Goal: Transaction & Acquisition: Subscribe to service/newsletter

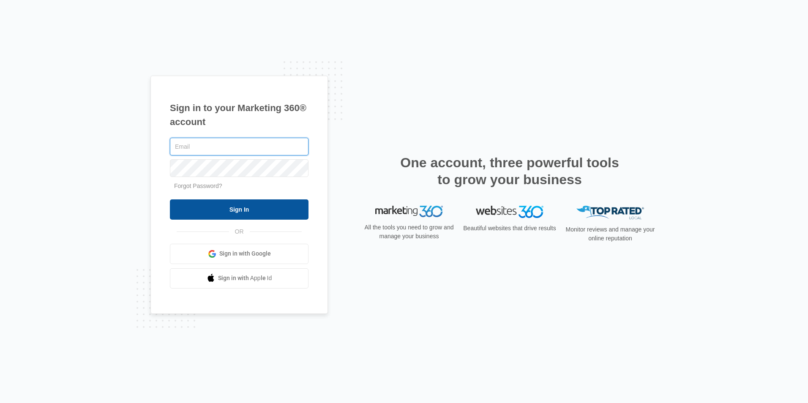
type input "[PERSON_NAME][EMAIL_ADDRESS][DOMAIN_NAME]"
click at [212, 216] on input "Sign In" at bounding box center [239, 209] width 139 height 20
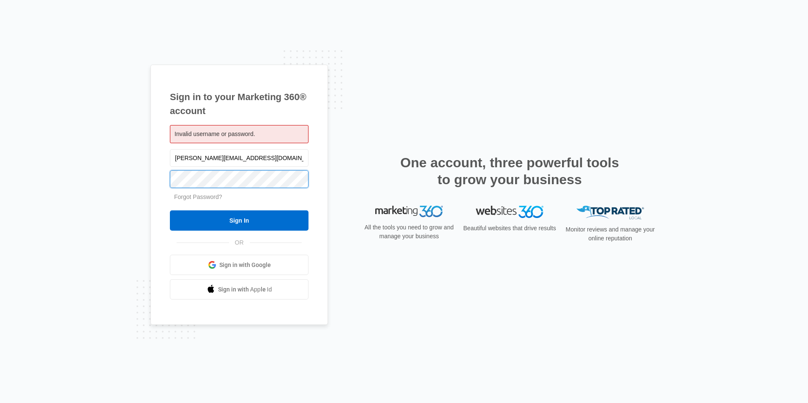
click at [36, 184] on div "Sign in to your Marketing 360® account Invalid username or password. debby@cbbs…" at bounding box center [404, 201] width 808 height 403
click at [170, 210] on input "Sign In" at bounding box center [239, 220] width 139 height 20
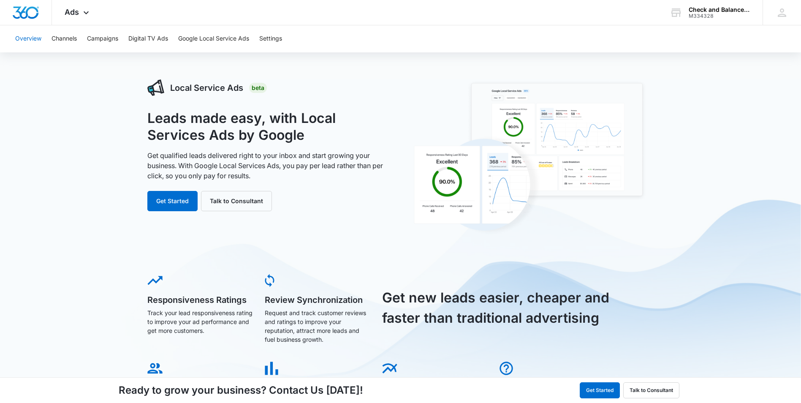
click at [36, 39] on button "Overview" at bounding box center [28, 38] width 26 height 27
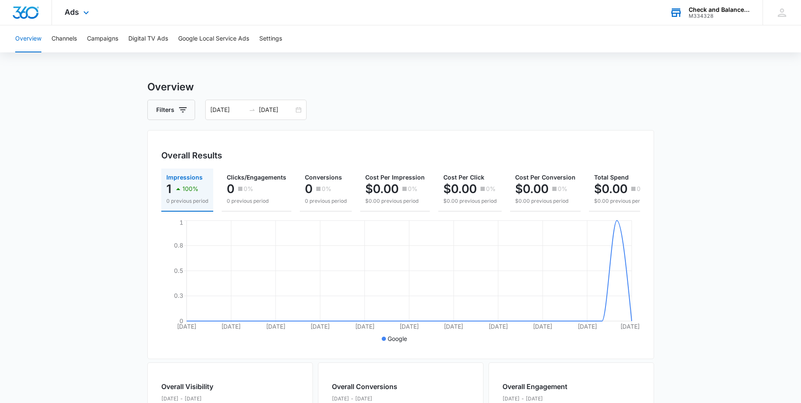
click at [711, 11] on div "Check and Balance Business Solutions LLC" at bounding box center [720, 9] width 62 height 7
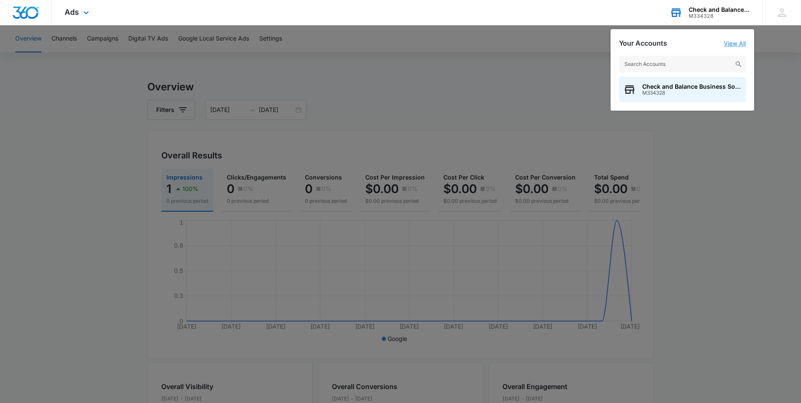
click at [733, 44] on link "View All" at bounding box center [735, 43] width 22 height 7
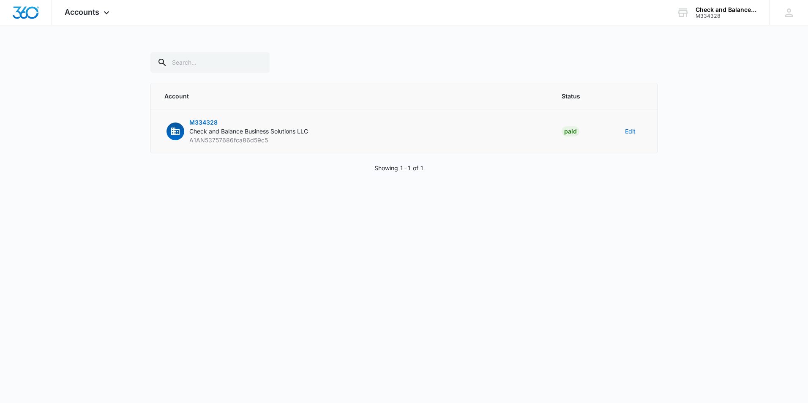
click at [174, 134] on icon "button" at bounding box center [175, 132] width 8 height 8
click at [210, 125] on span "M334328" at bounding box center [203, 122] width 28 height 7
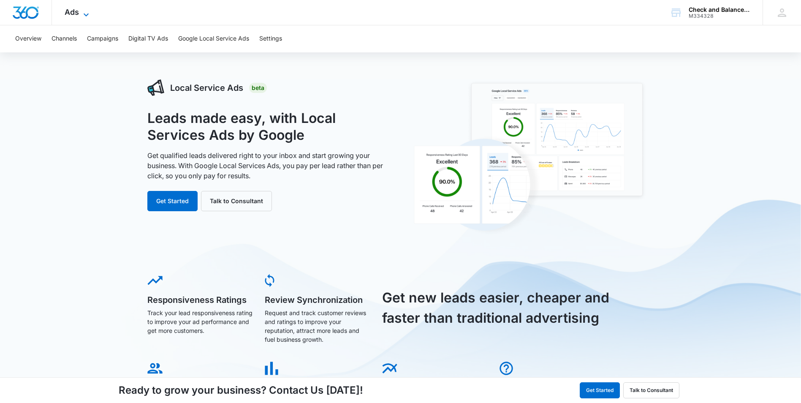
click at [88, 11] on icon at bounding box center [86, 15] width 10 height 10
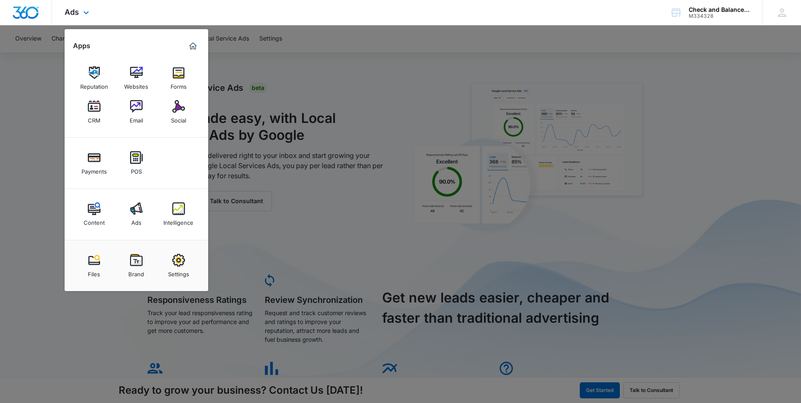
click at [273, 8] on div "Ads Apps Reputation Websites Forms CRM Email Social Payments POS Content Ads In…" at bounding box center [400, 12] width 801 height 25
drag, startPoint x: 111, startPoint y: 35, endPoint x: 136, endPoint y: 27, distance: 26.9
click at [115, 32] on div "Apps Reputation Websites Forms CRM Email Social Payments POS Content Ads Intell…" at bounding box center [137, 160] width 144 height 262
drag, startPoint x: 289, startPoint y: 53, endPoint x: 394, endPoint y: 76, distance: 107.7
click at [298, 55] on div at bounding box center [400, 201] width 801 height 403
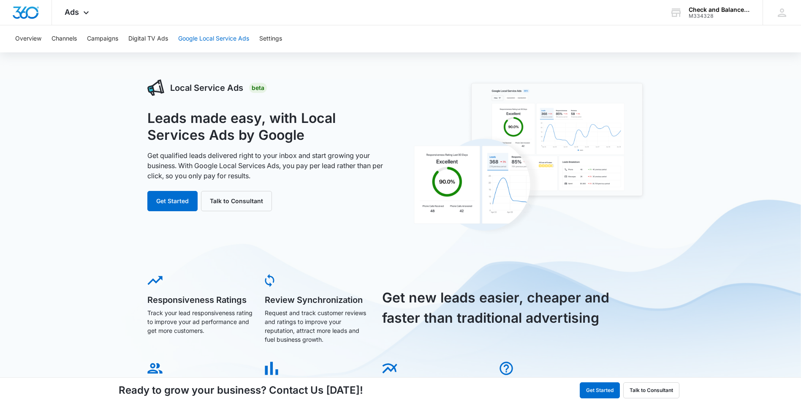
click at [226, 41] on button "Google Local Service Ads" at bounding box center [213, 38] width 71 height 27
click at [174, 206] on button "Get Started" at bounding box center [172, 201] width 50 height 20
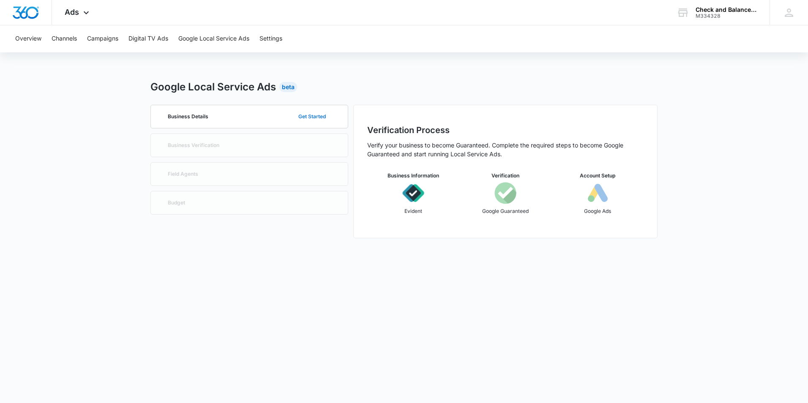
click at [313, 117] on button "Get Started" at bounding box center [312, 116] width 44 height 20
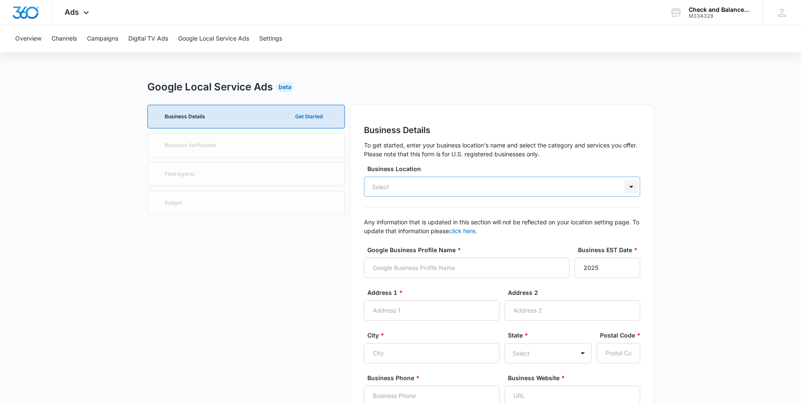
click at [633, 188] on div at bounding box center [632, 187] width 14 height 14
click at [630, 188] on div at bounding box center [632, 187] width 14 height 14
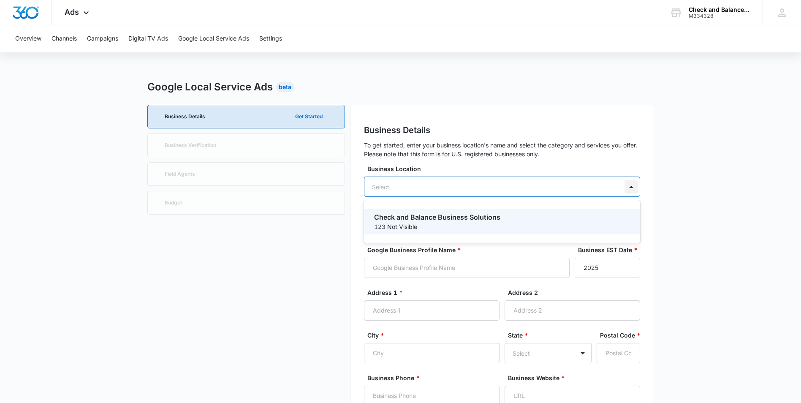
click at [631, 189] on div at bounding box center [632, 187] width 14 height 14
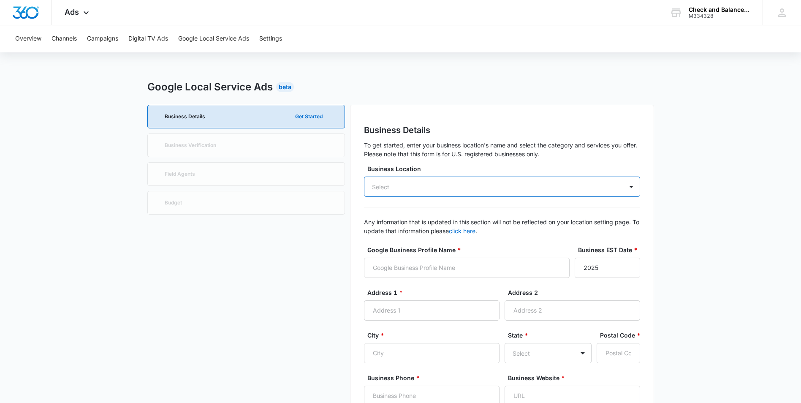
click at [426, 187] on div "Select" at bounding box center [502, 187] width 276 height 20
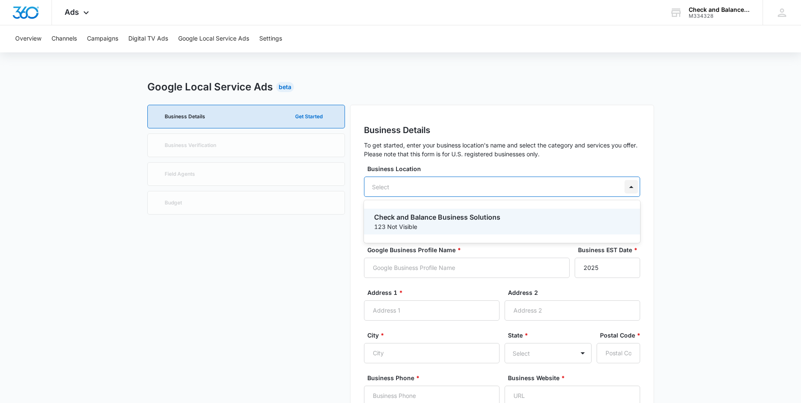
click at [628, 191] on div at bounding box center [632, 187] width 14 height 14
click at [481, 272] on input "Google Business Profile Name *" at bounding box center [467, 268] width 206 height 20
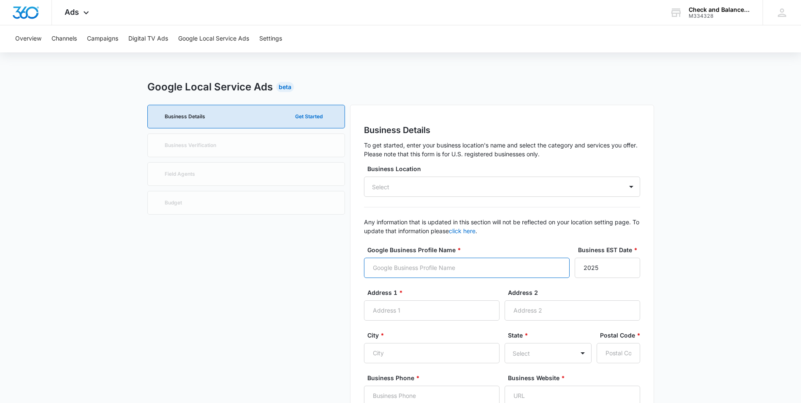
type input "Check and Balance Business Solutions LLC"
type input "[GEOGRAPHIC_DATA][PERSON_NAME] DE 19966"
type input "Millsboro"
type input "19966"
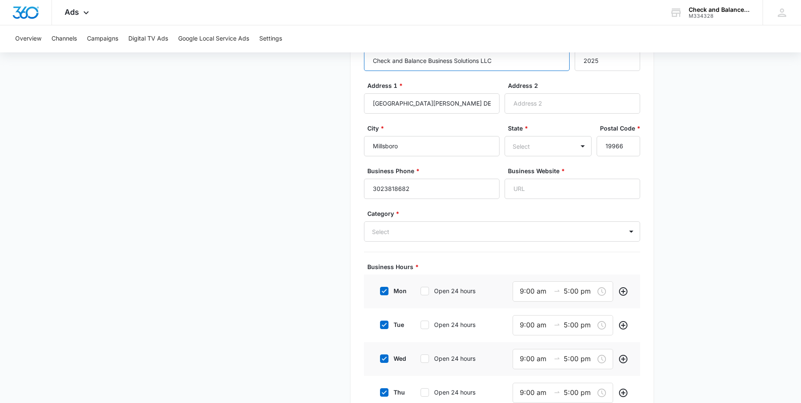
scroll to position [211, 0]
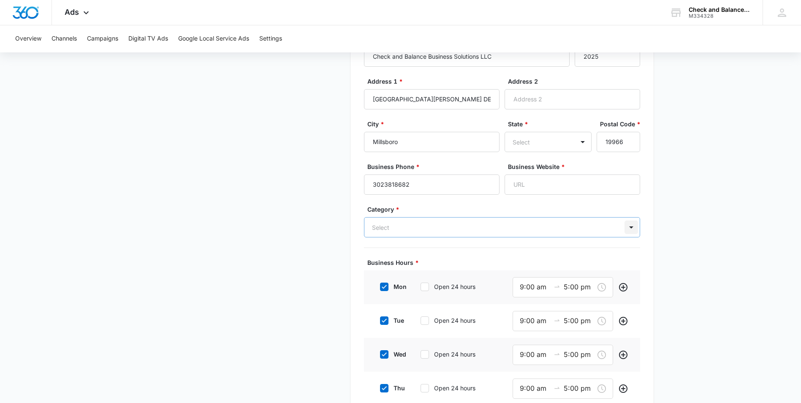
click at [628, 227] on div at bounding box center [632, 228] width 14 height 14
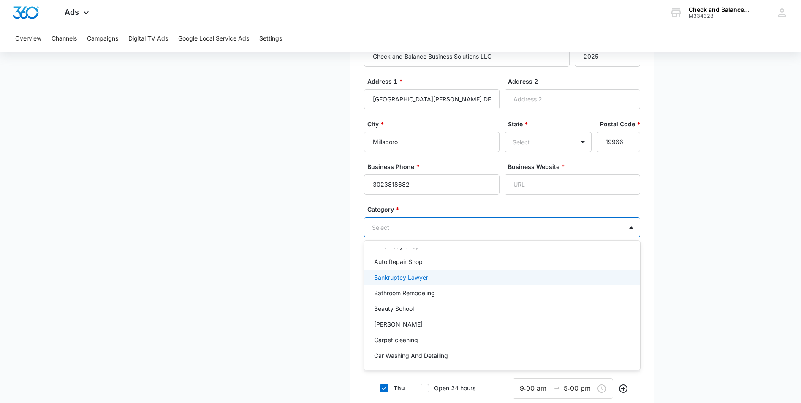
scroll to position [84, 0]
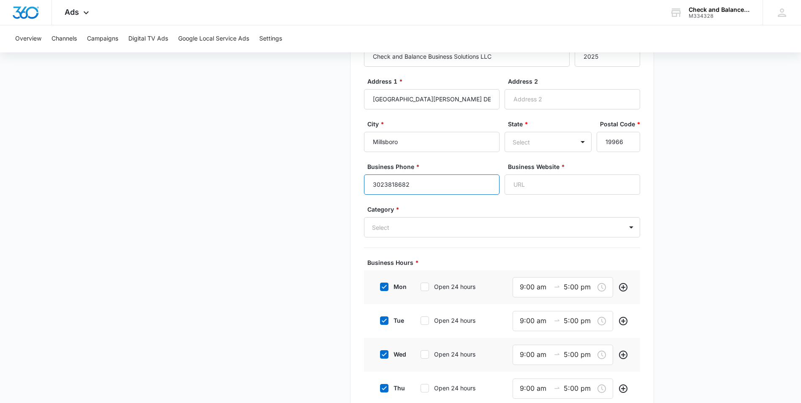
drag, startPoint x: 421, startPoint y: 183, endPoint x: 431, endPoint y: 188, distance: 12.1
click at [425, 185] on input "3023818682" at bounding box center [432, 184] width 136 height 20
click at [383, 184] on input "3024103478" at bounding box center [432, 184] width 136 height 20
type input "3024103478"
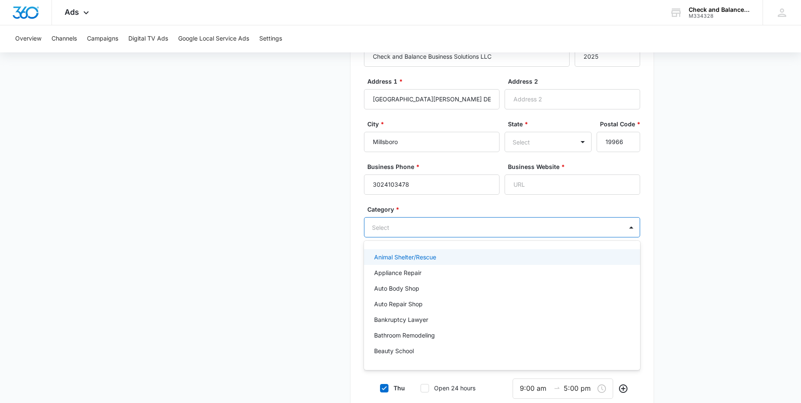
click at [410, 223] on div at bounding box center [492, 227] width 240 height 11
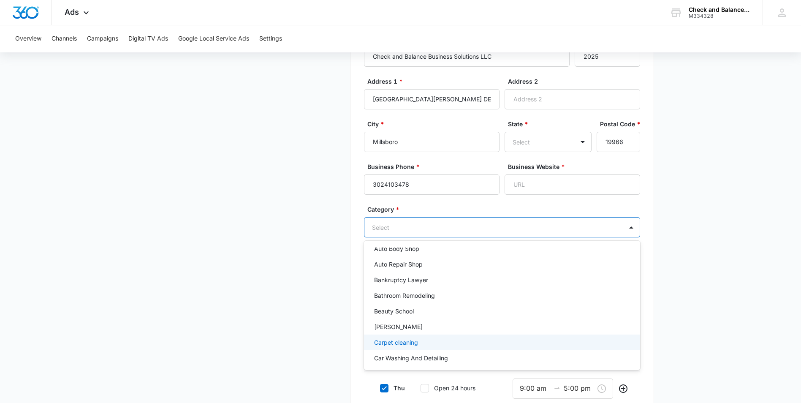
scroll to position [0, 0]
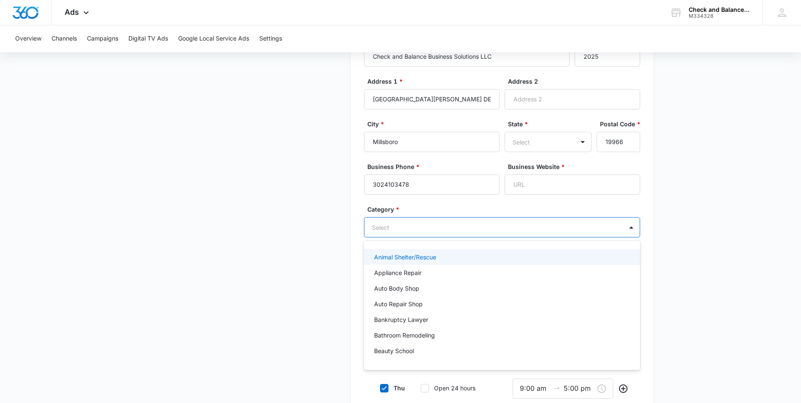
click at [455, 229] on div at bounding box center [492, 227] width 240 height 11
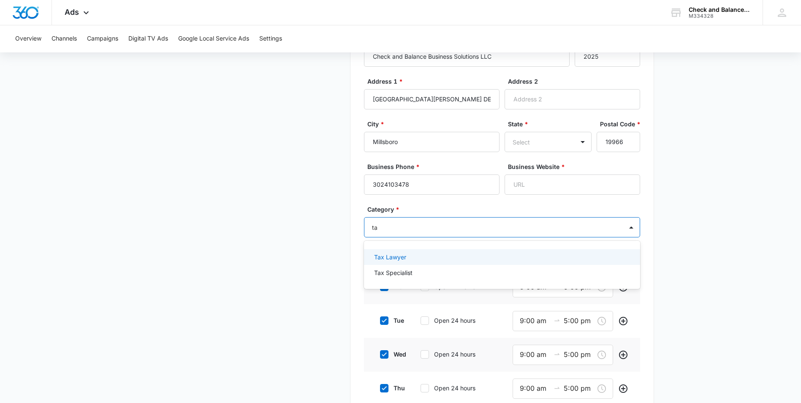
type input "tax"
click at [392, 273] on p "Tax Specialist" at bounding box center [393, 272] width 38 height 9
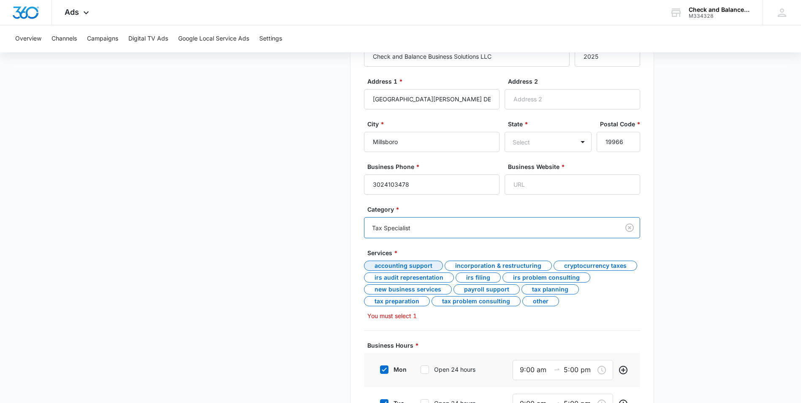
click at [424, 267] on div "Accounting Support" at bounding box center [403, 266] width 79 height 10
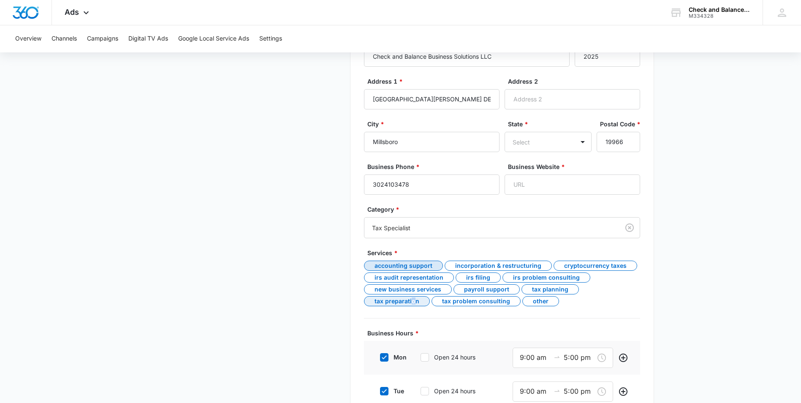
click at [413, 300] on div "Tax Preparation" at bounding box center [397, 301] width 66 height 10
click at [495, 289] on div "Payroll Support" at bounding box center [487, 289] width 66 height 10
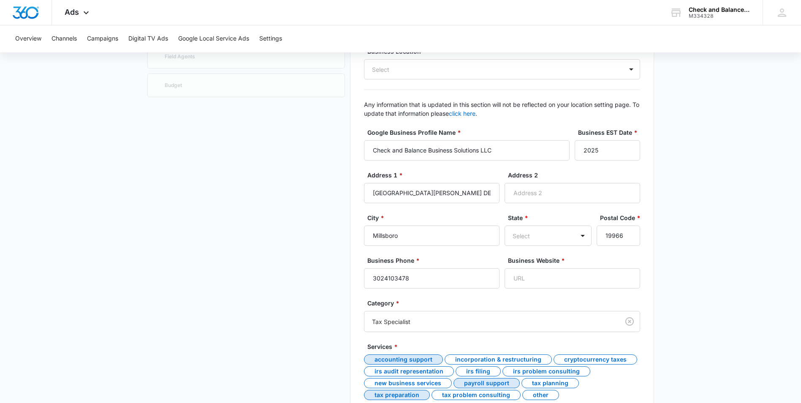
scroll to position [124, 0]
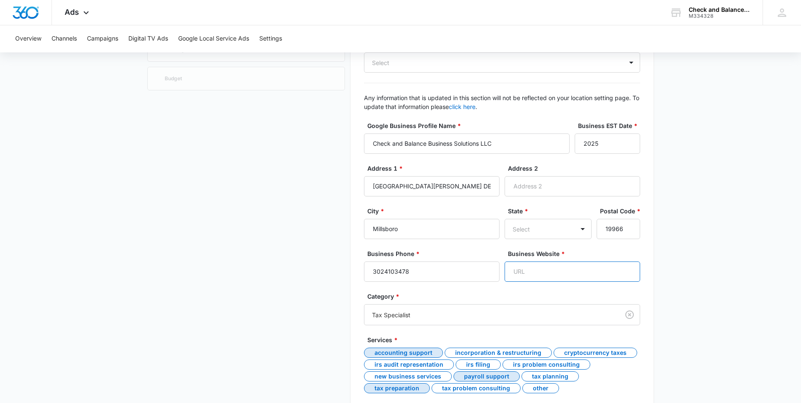
click at [555, 275] on input "Business Website *" at bounding box center [573, 272] width 136 height 20
type input "[URL][DOMAIN_NAME]"
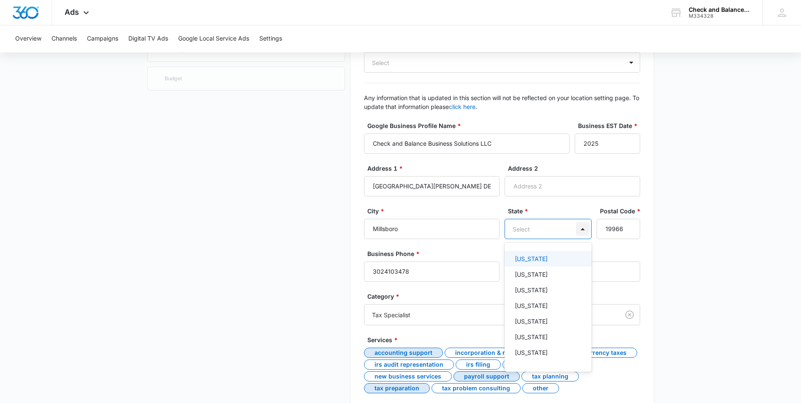
click at [585, 227] on div at bounding box center [583, 229] width 14 height 14
click at [532, 342] on p "[US_STATE]" at bounding box center [531, 341] width 33 height 9
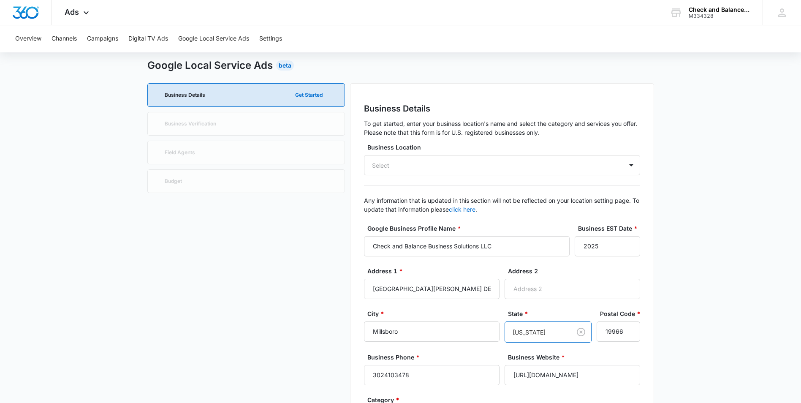
scroll to position [19, 0]
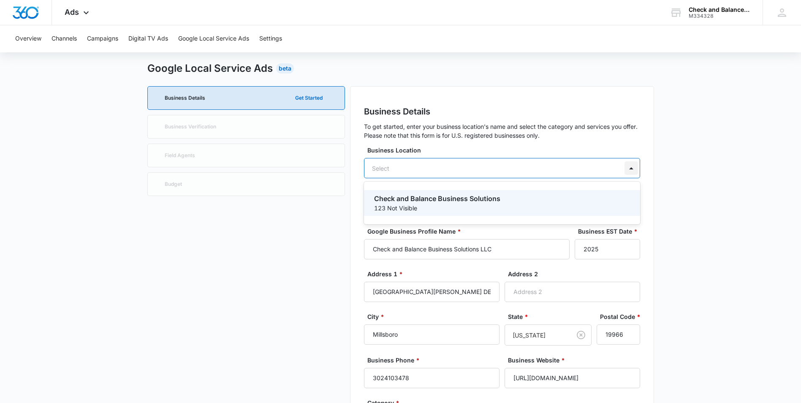
click at [635, 167] on div at bounding box center [632, 168] width 14 height 14
click at [510, 194] on p "Check and Balance Business Solutions" at bounding box center [501, 199] width 254 height 10
type input "Check and Balance Business Solutions"
type input "123 Not Visible"
type input "3023818682"
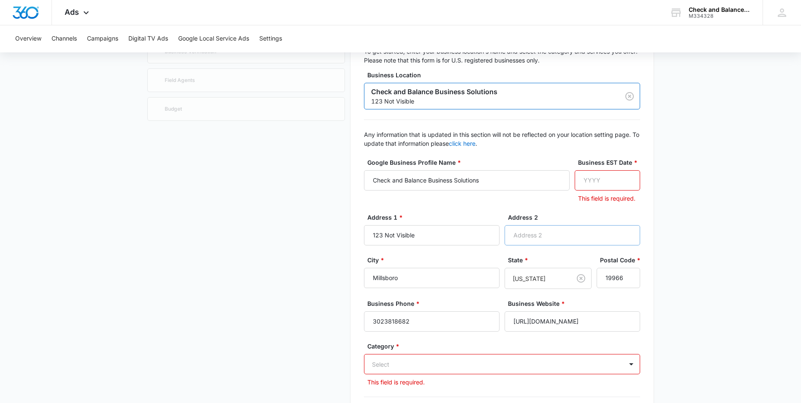
scroll to position [103, 0]
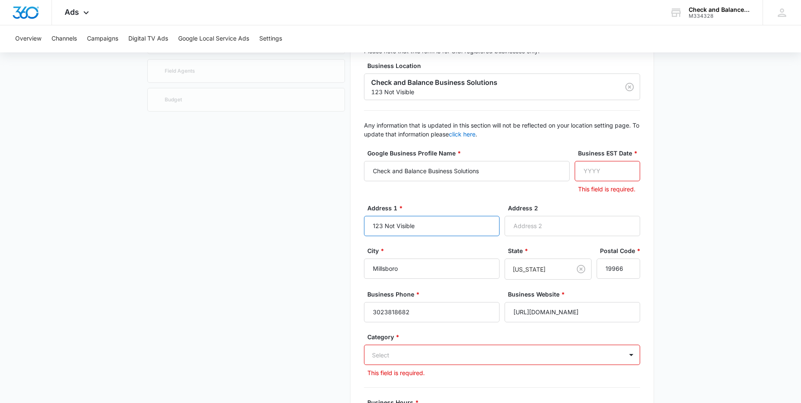
drag, startPoint x: 433, startPoint y: 227, endPoint x: 318, endPoint y: 223, distance: 115.0
click at [318, 223] on div "Business Details Get Started Business Verification Field Agents Budget Business…" at bounding box center [400, 335] width 507 height 667
type input "[GEOGRAPHIC_DATA][PERSON_NAME] DE 19966"
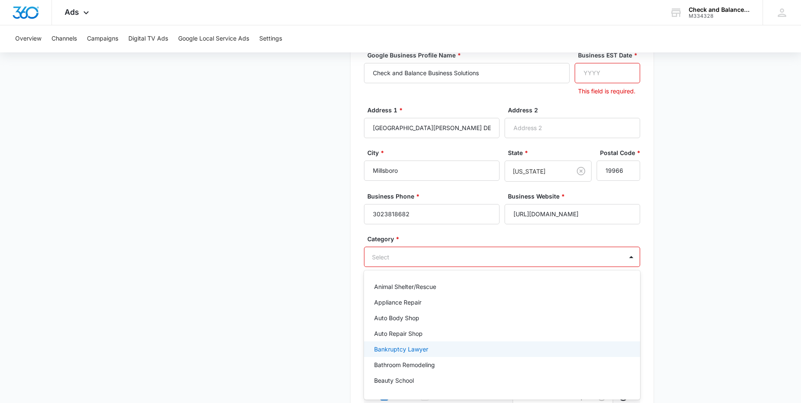
click at [541, 267] on div "79 results available. Use Up and Down to choose options, press Enter to select …" at bounding box center [502, 257] width 276 height 20
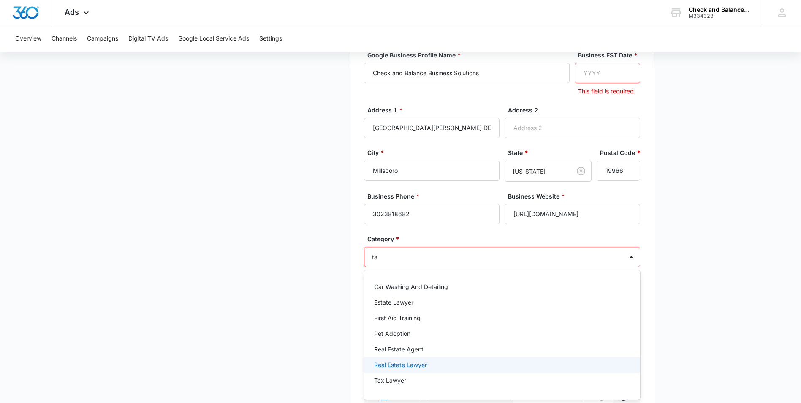
type input "tax"
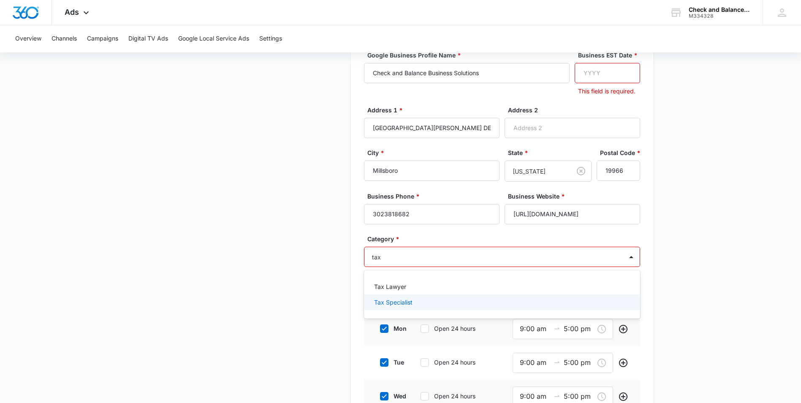
click at [404, 303] on p "Tax Specialist" at bounding box center [393, 302] width 38 height 9
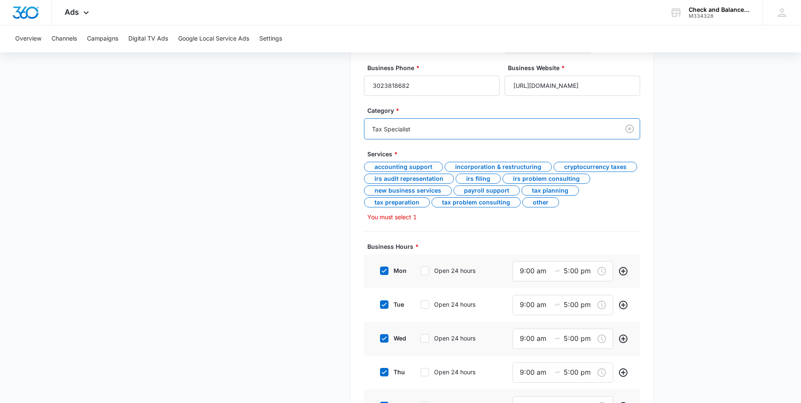
scroll to position [322, 0]
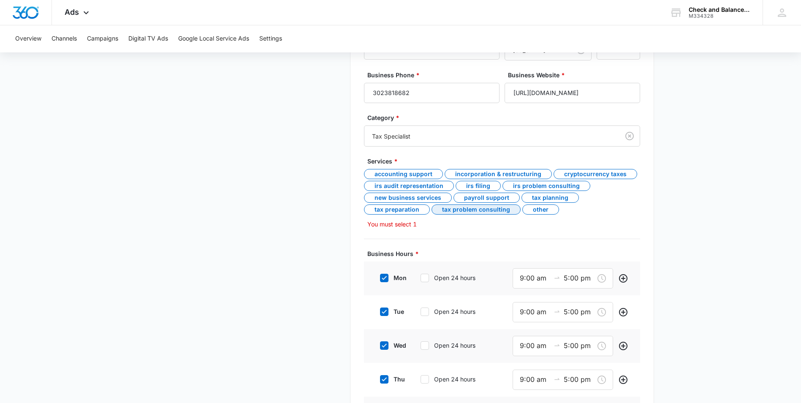
click at [470, 210] on div "Tax Problem Consulting" at bounding box center [476, 209] width 89 height 10
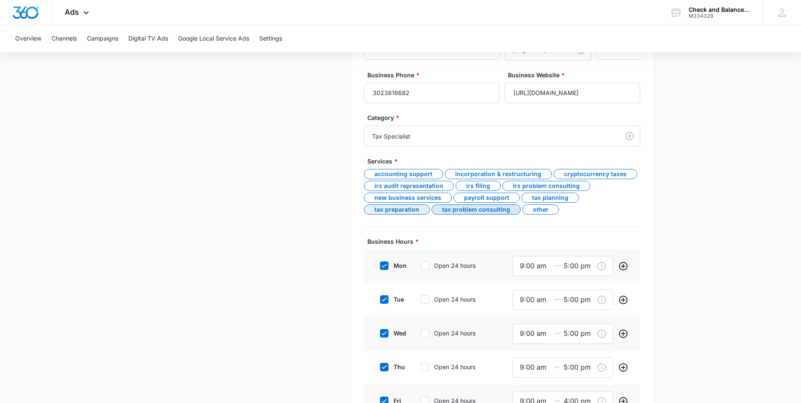
click at [418, 210] on div "Tax Preparation" at bounding box center [397, 209] width 66 height 10
click at [442, 209] on div "Tax Problem Consulting" at bounding box center [476, 209] width 89 height 10
click at [424, 199] on div "New Business Services" at bounding box center [408, 198] width 88 height 10
click at [411, 176] on div "Accounting Support" at bounding box center [403, 174] width 79 height 10
click at [487, 197] on div "Payroll Support" at bounding box center [487, 198] width 66 height 10
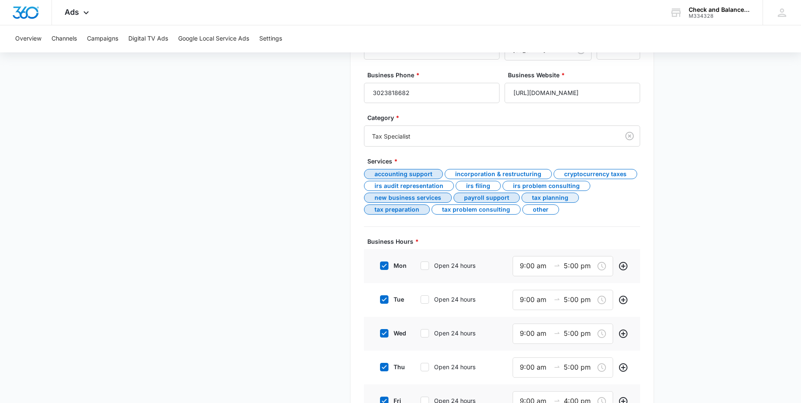
click at [556, 196] on div "Tax Planning" at bounding box center [550, 198] width 57 height 10
click at [536, 196] on div "Tax Planning" at bounding box center [550, 198] width 57 height 10
click at [542, 212] on div "Other" at bounding box center [541, 209] width 37 height 10
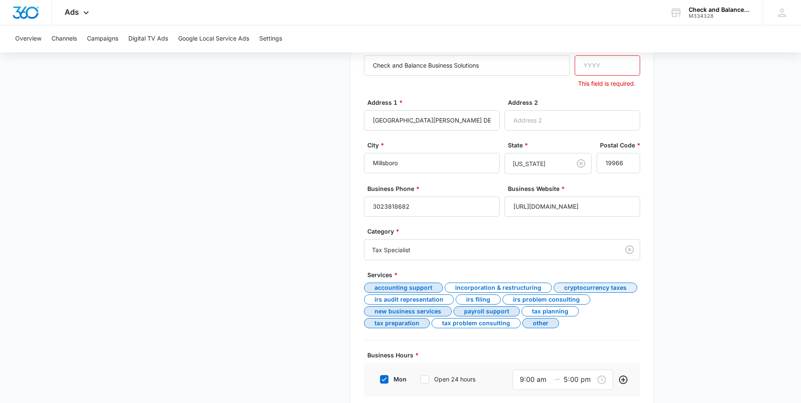
scroll to position [196, 0]
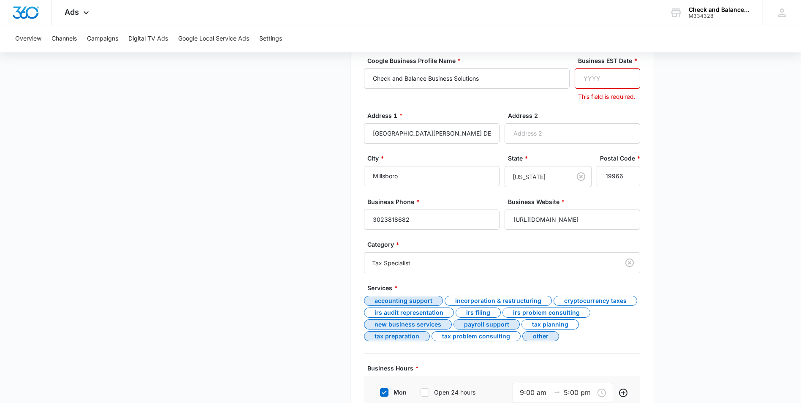
click at [609, 80] on input "Business EST Date *" at bounding box center [607, 78] width 65 height 20
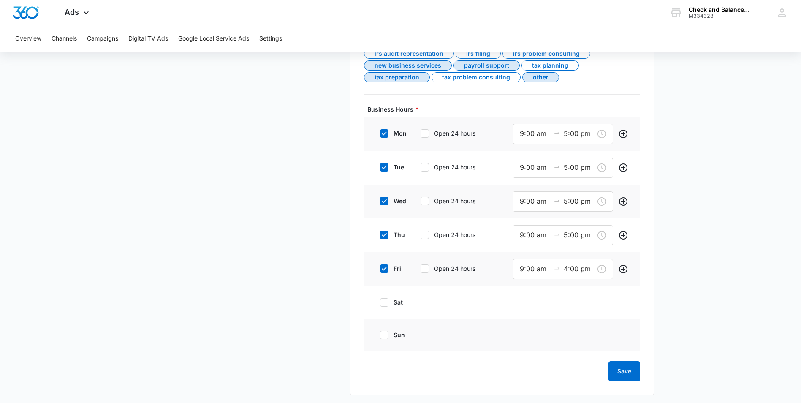
scroll to position [445, 0]
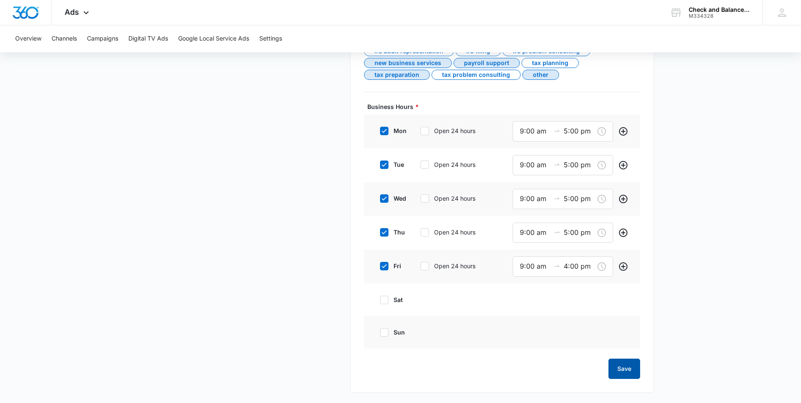
type input "2021"
click at [625, 370] on button "Save" at bounding box center [625, 369] width 32 height 20
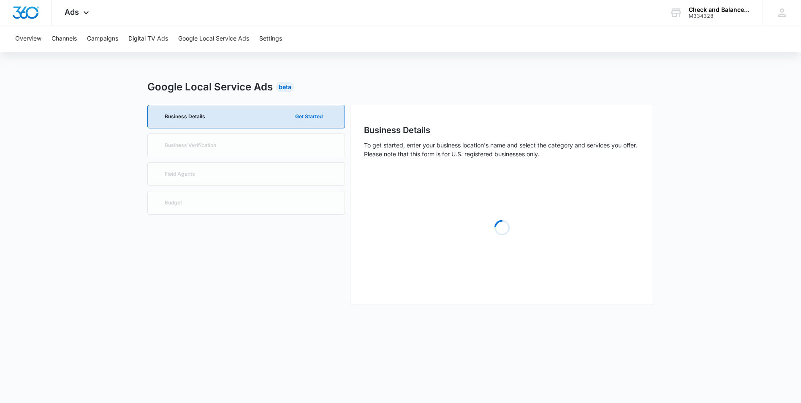
scroll to position [0, 0]
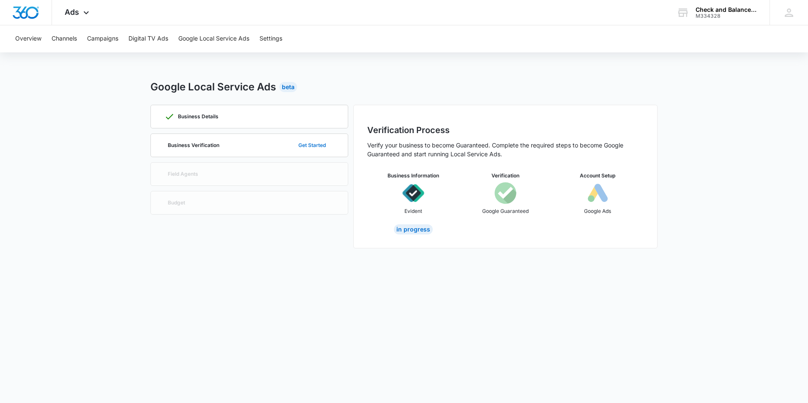
click at [311, 144] on button "Get Started" at bounding box center [312, 145] width 44 height 20
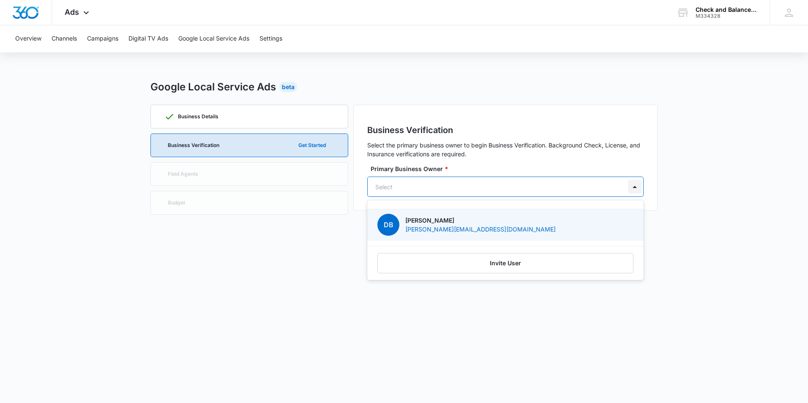
click at [632, 189] on div at bounding box center [635, 187] width 14 height 14
click at [491, 226] on div "DB [PERSON_NAME] [PERSON_NAME][EMAIL_ADDRESS][DOMAIN_NAME]" at bounding box center [504, 225] width 254 height 22
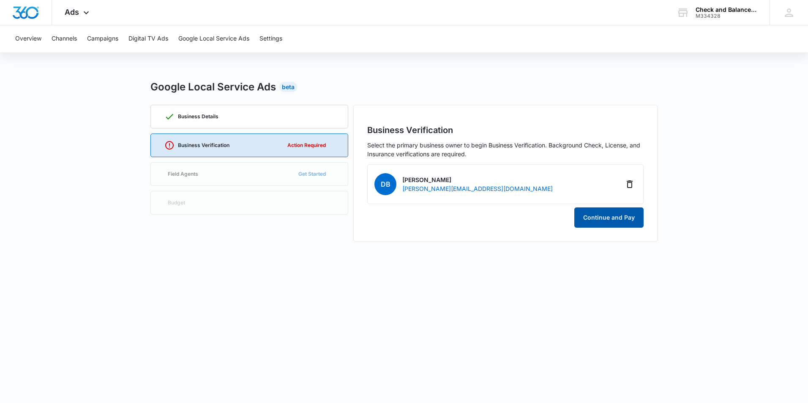
click at [601, 223] on button "Continue and Pay" at bounding box center [608, 217] width 69 height 20
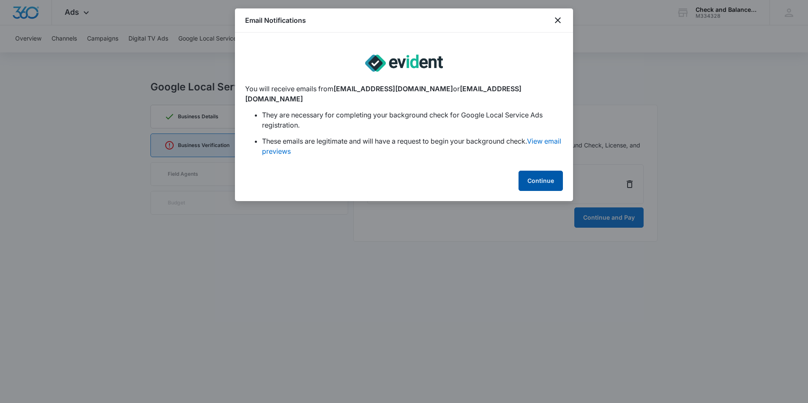
click at [535, 174] on button "Continue" at bounding box center [540, 181] width 44 height 20
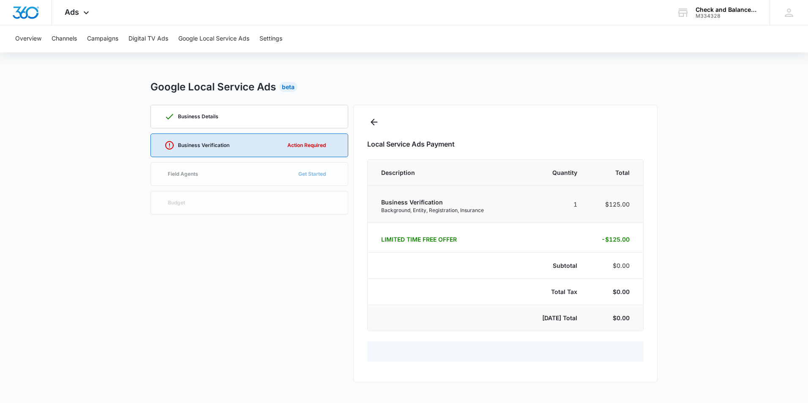
select select "pm_1RjM9DA4n8RTgNjUCGoxXEan"
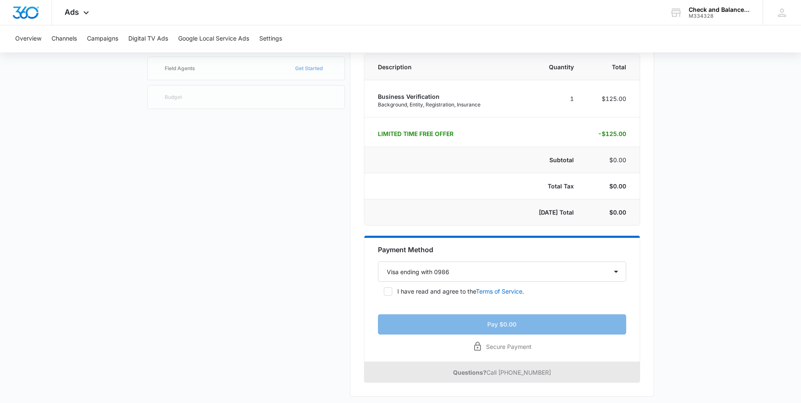
scroll to position [109, 0]
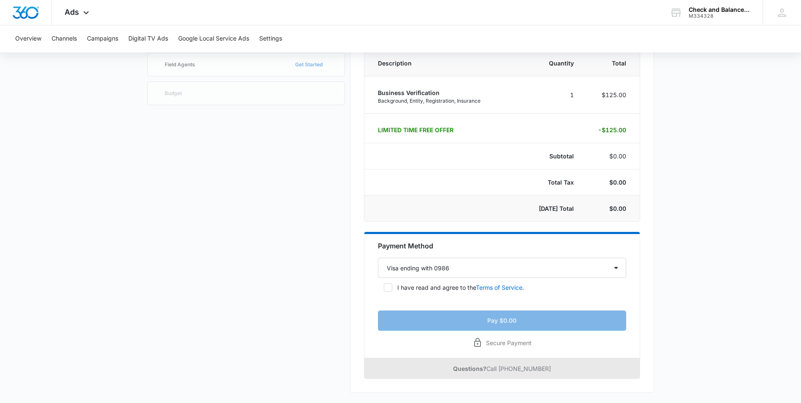
click at [387, 288] on icon at bounding box center [388, 288] width 5 height 4
click at [384, 288] on input "I have read and agree to the Terms of Service ." at bounding box center [381, 288] width 6 height 6
checkbox input "true"
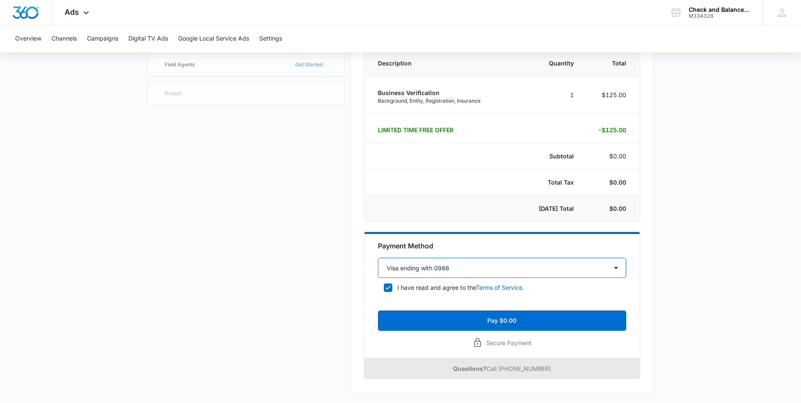
click at [616, 271] on select "Select a payment method Visa ending with 0986 New payment method" at bounding box center [502, 268] width 248 height 20
click at [378, 258] on select "Select a payment method Visa ending with 0986 New payment method" at bounding box center [502, 268] width 248 height 20
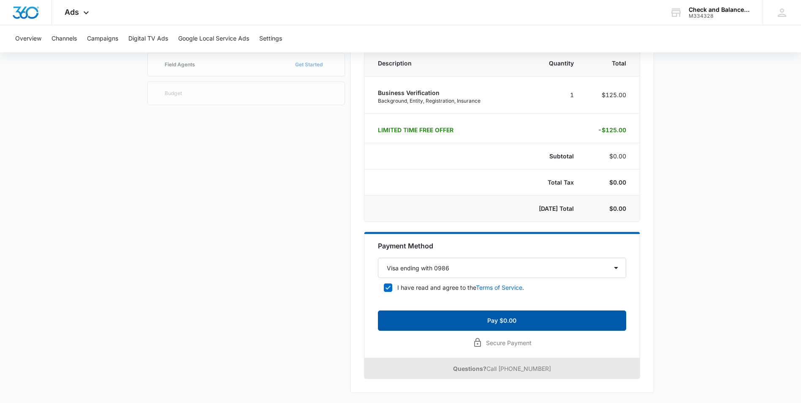
click at [538, 322] on button "Pay $0.00" at bounding box center [502, 321] width 248 height 20
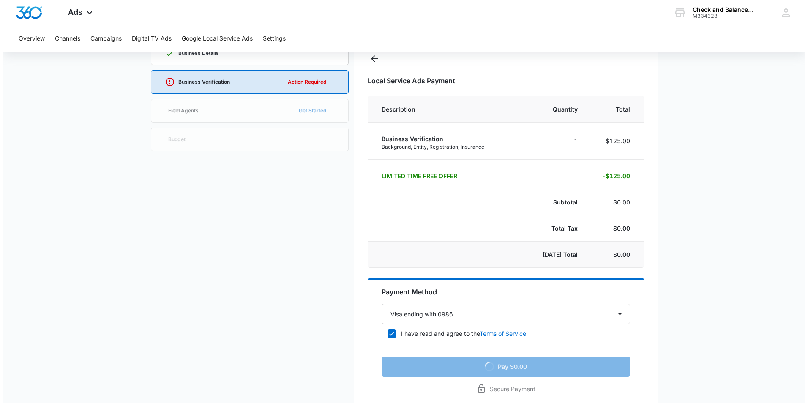
scroll to position [0, 0]
